Goal: Ask a question

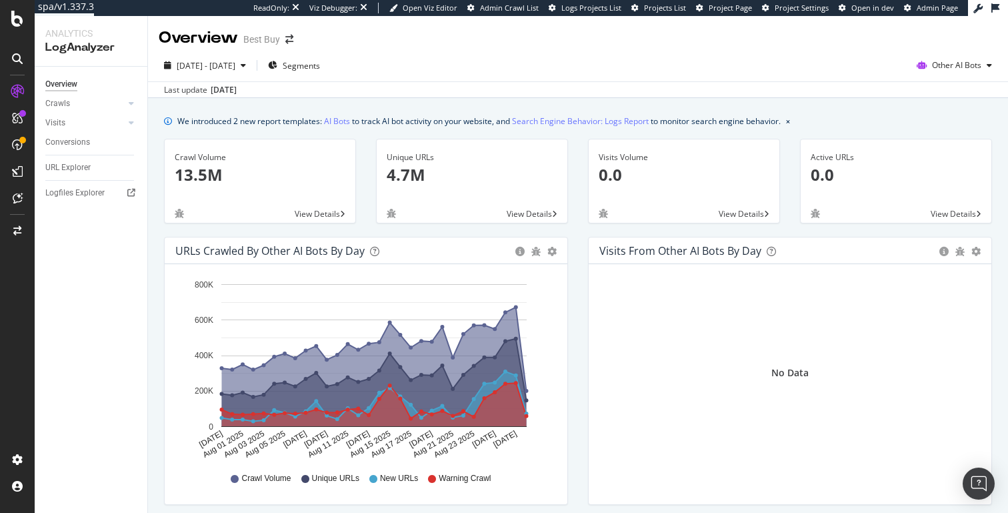
scroll to position [13, 0]
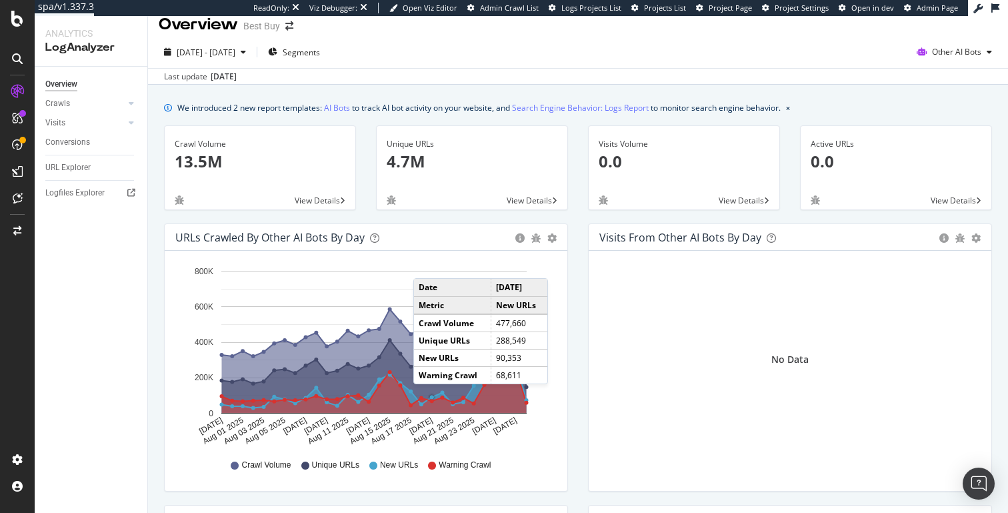
click at [722, 103] on div "We introduced 2 new report templates: AI Bots to track AI bot activity on your …" at bounding box center [478, 108] width 603 height 14
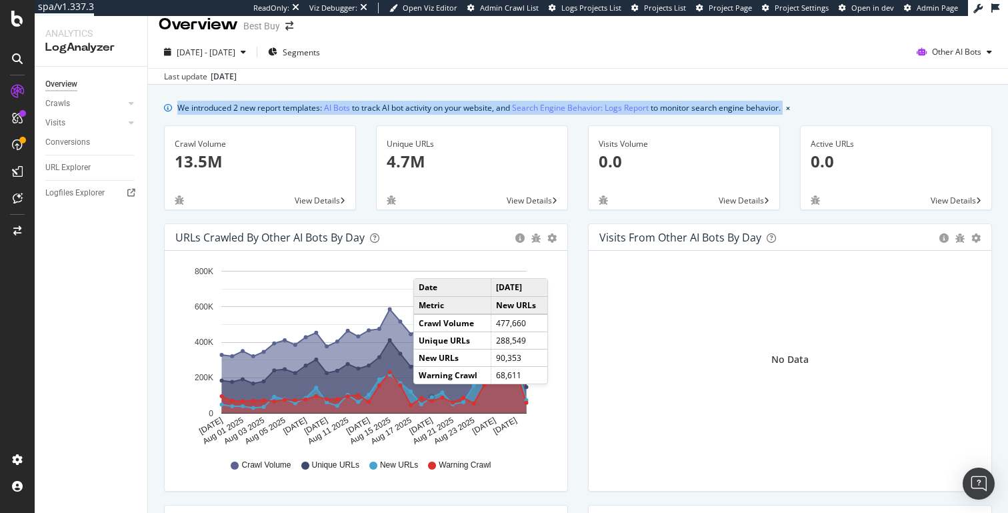
click at [722, 103] on div "We introduced 2 new report templates: AI Bots to track AI bot activity on your …" at bounding box center [478, 108] width 603 height 14
click at [744, 103] on div "We introduced 2 new report templates: AI Bots to track AI bot activity on your …" at bounding box center [478, 108] width 603 height 14
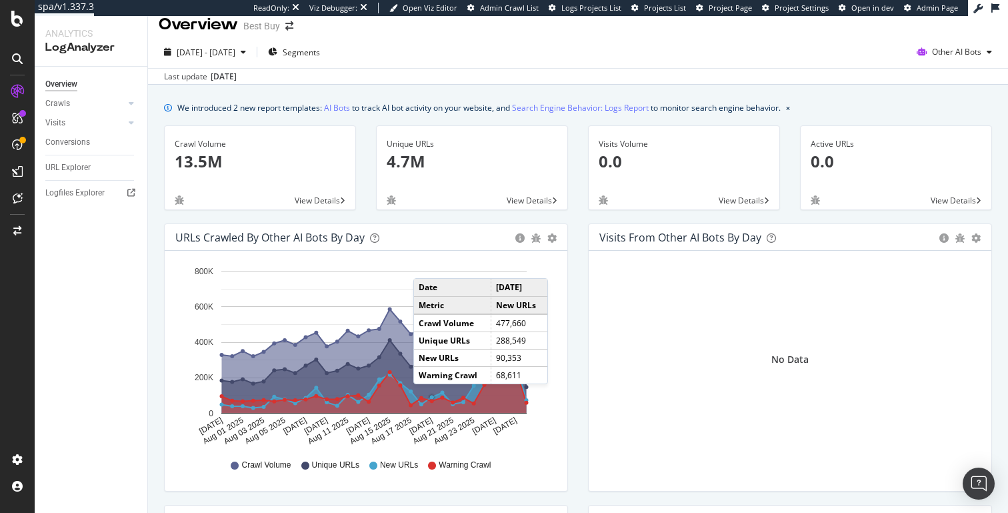
scroll to position [0, 0]
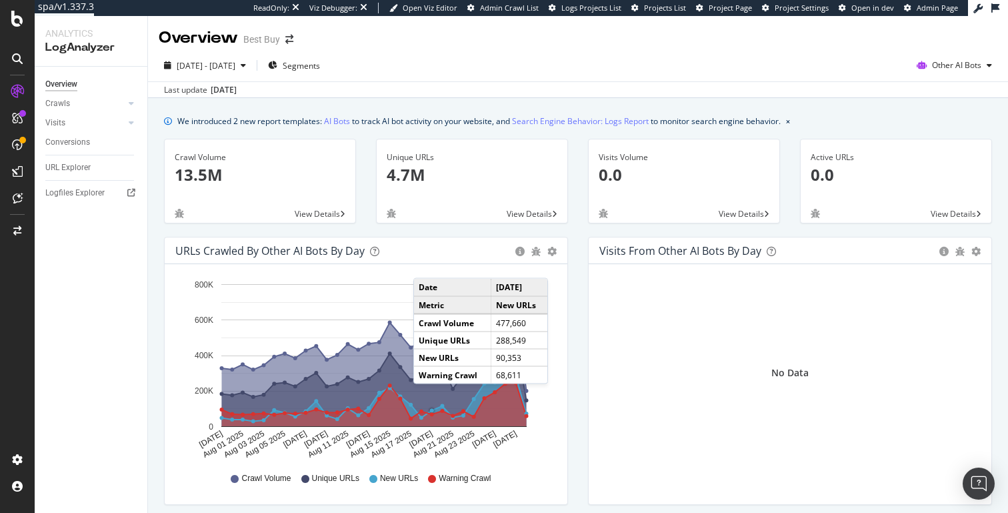
click at [597, 249] on div "Visits from Other AI Bots by day Area Table" at bounding box center [789, 250] width 403 height 27
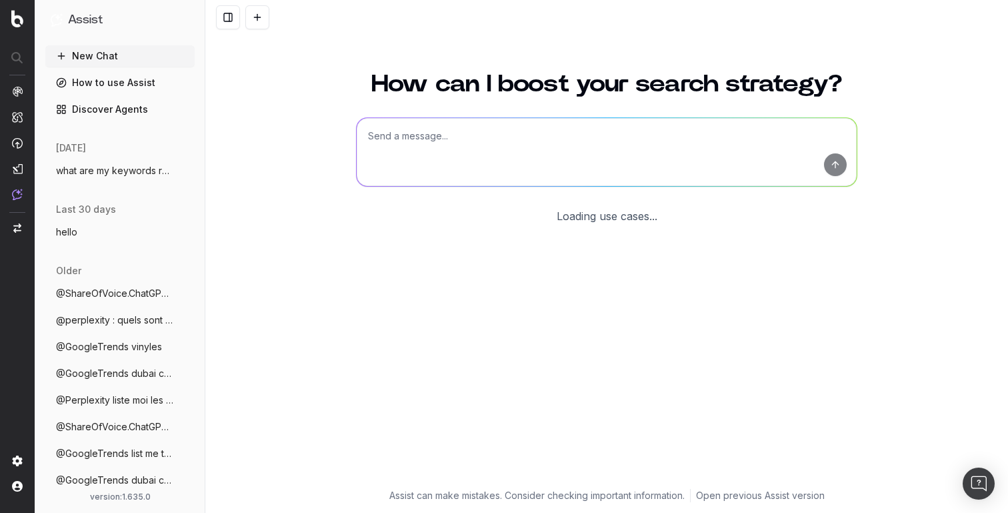
scroll to position [5, 0]
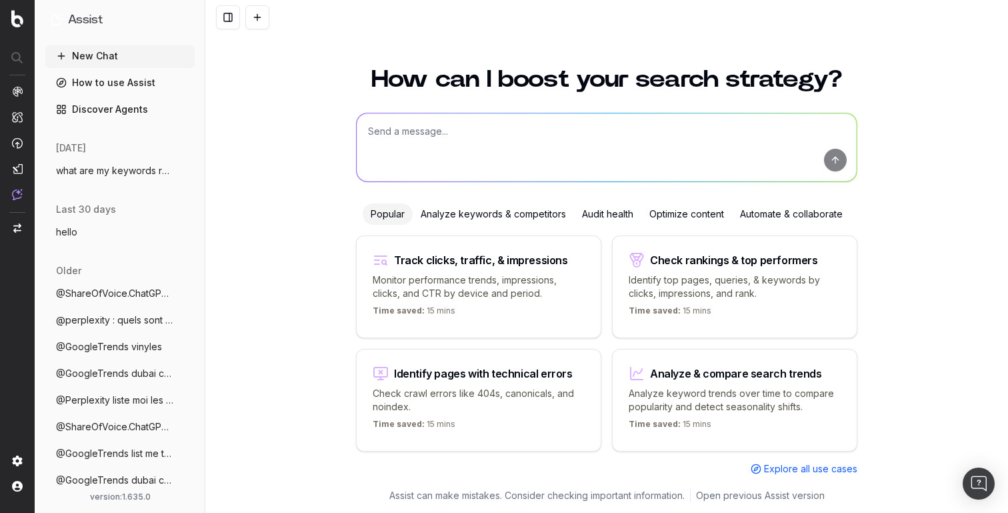
click at [398, 137] on textarea at bounding box center [607, 147] width 500 height 68
type textarea "what's my share of voice on chatgpt for "where to buy red dresses""
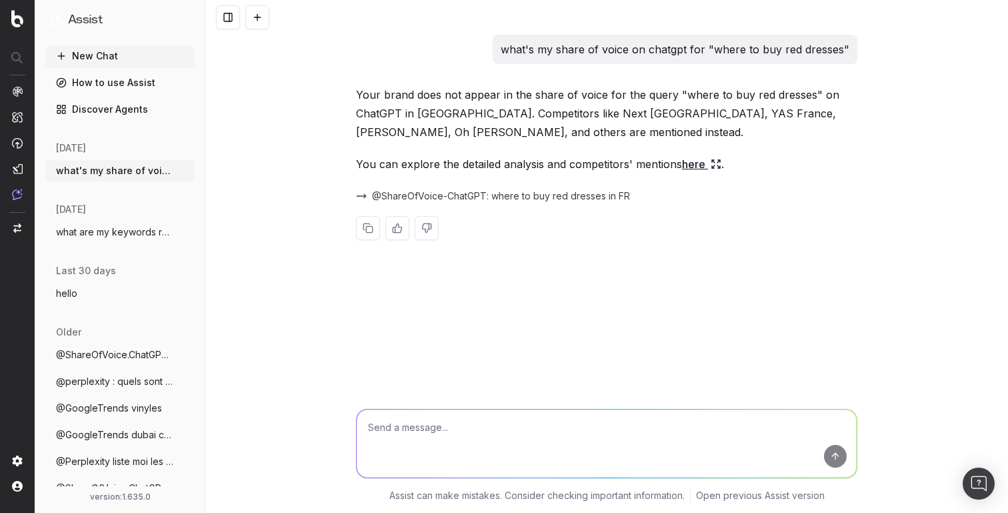
click at [511, 199] on span "@ShareOfVoice-ChatGPT: where to buy red dresses in FR" at bounding box center [501, 195] width 258 height 13
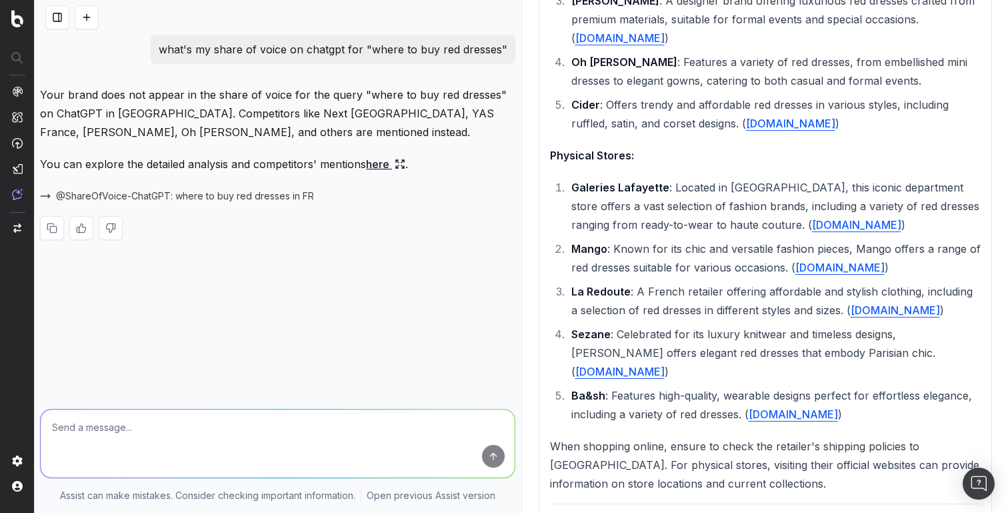
scroll to position [696, 0]
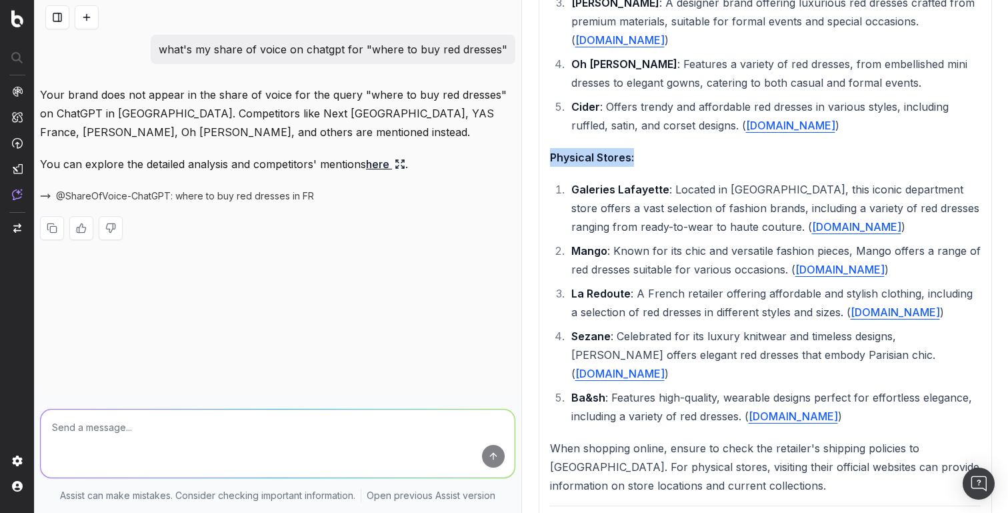
drag, startPoint x: 550, startPoint y: 120, endPoint x: 683, endPoint y: 120, distance: 132.6
click at [683, 148] on p "Physical Stores:" at bounding box center [765, 157] width 431 height 19
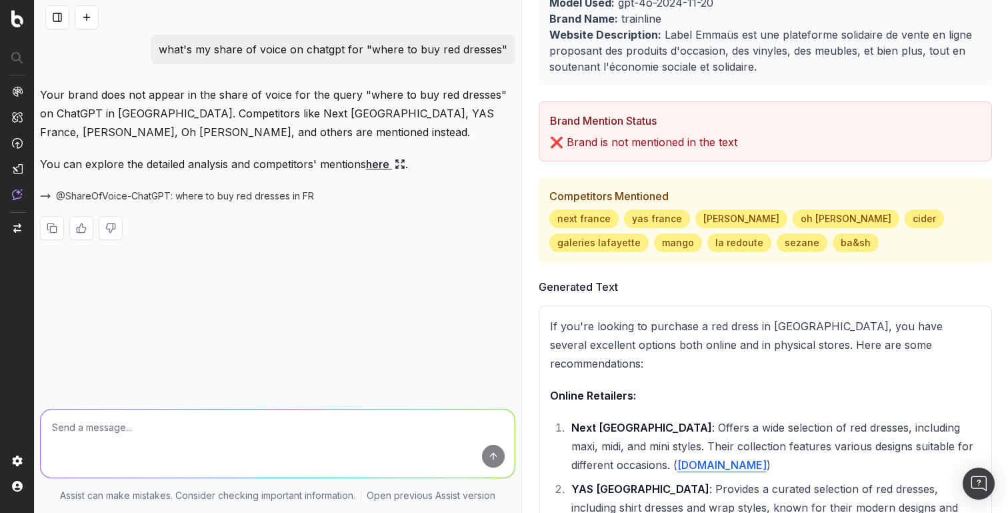
scroll to position [0, 0]
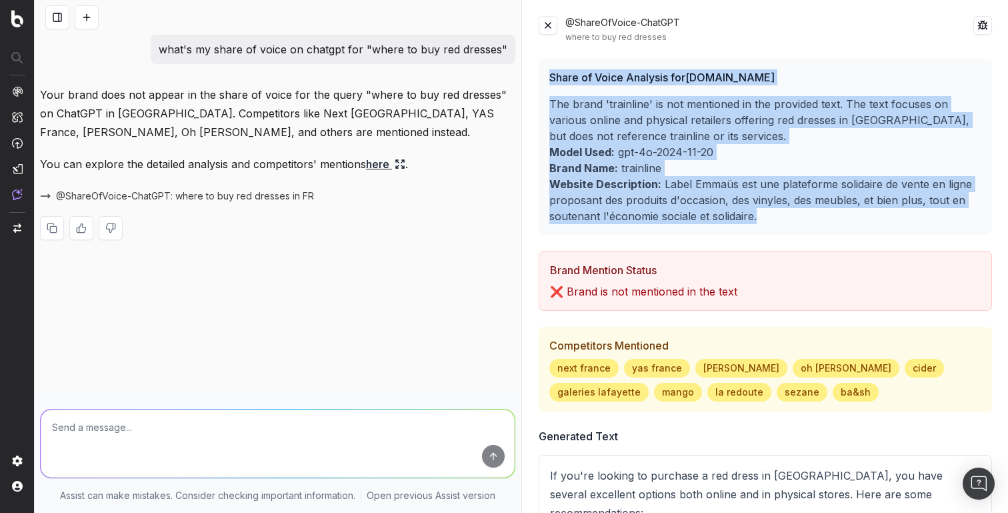
drag, startPoint x: 548, startPoint y: 79, endPoint x: 793, endPoint y: 216, distance: 280.2
click at [793, 216] on div "Share of Voice Analysis for ChatGPT.com The brand 'trainline' is not mentioned …" at bounding box center [765, 147] width 454 height 176
click at [793, 216] on p "Website Description: Label Emmaüs est une plateforme solidaire de vente en lign…" at bounding box center [765, 200] width 433 height 48
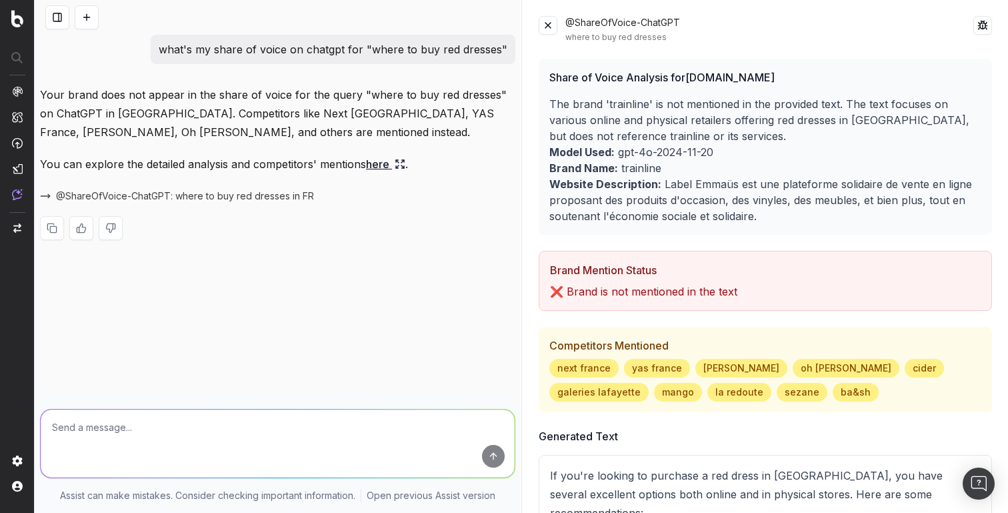
click at [710, 289] on p "❌ Brand is not mentioned in the text" at bounding box center [765, 291] width 431 height 16
click at [748, 289] on p "❌ Brand is not mentioned in the text" at bounding box center [765, 291] width 431 height 16
drag, startPoint x: 568, startPoint y: 23, endPoint x: 688, endPoint y: 38, distance: 121.5
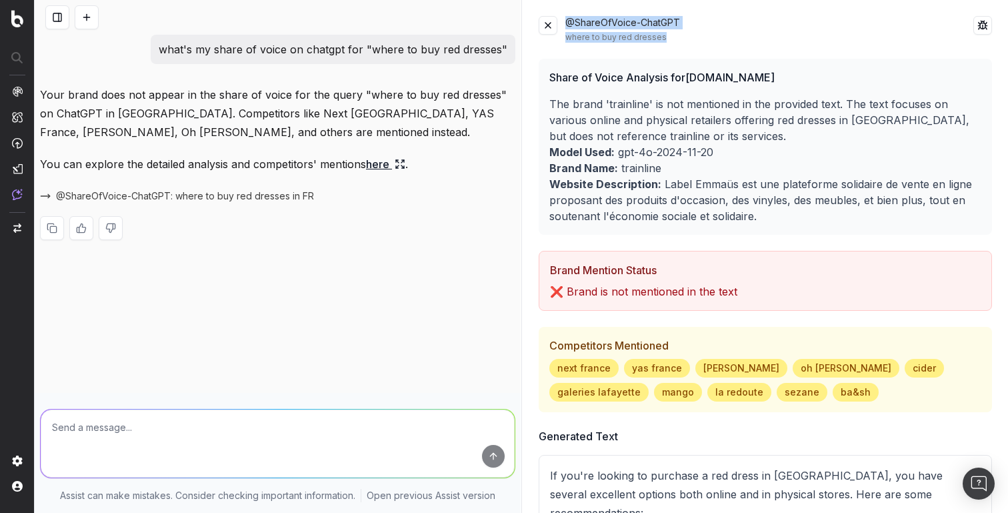
click at [688, 38] on div "@ShareOfVoice-ChatGPT where to buy red dresses" at bounding box center [769, 29] width 409 height 27
click at [582, 28] on div "@ShareOfVoice-ChatGPT where to buy red dresses" at bounding box center [769, 29] width 409 height 27
drag, startPoint x: 568, startPoint y: 24, endPoint x: 695, endPoint y: 43, distance: 128.7
click at [695, 43] on div "@ShareOfVoice-ChatGPT where to buy red dresses Share of Voice Analysis for Chat…" at bounding box center [765, 256] width 486 height 513
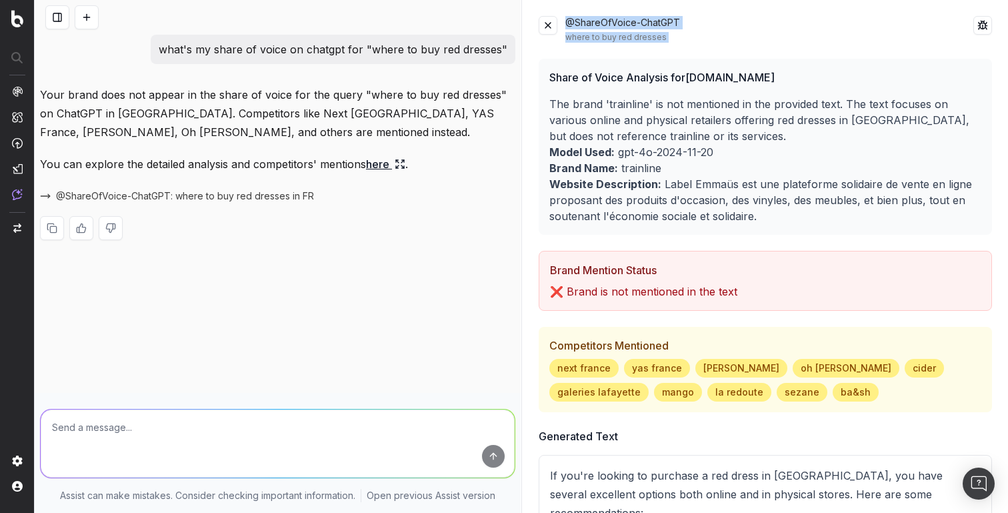
drag, startPoint x: 678, startPoint y: 43, endPoint x: 566, endPoint y: 22, distance: 113.9
click at [566, 22] on div "@ShareOfVoice-ChatGPT where to buy red dresses Share of Voice Analysis for Chat…" at bounding box center [765, 256] width 486 height 513
click at [544, 22] on button at bounding box center [547, 25] width 19 height 19
